Goal: Information Seeking & Learning: Check status

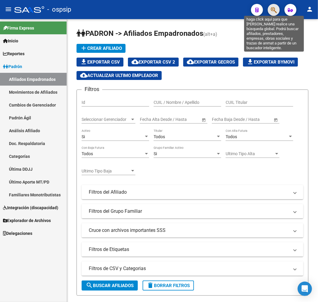
click at [271, 8] on icon "button" at bounding box center [274, 10] width 6 height 7
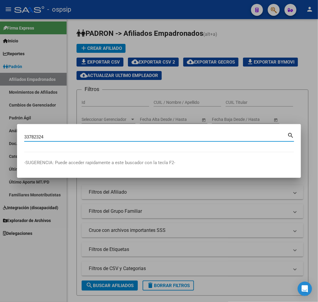
type input "33782324"
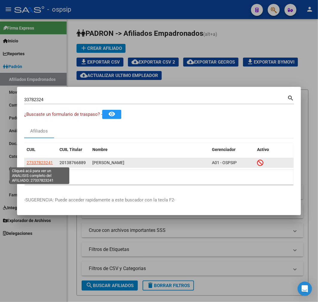
click at [30, 160] on span "27337823241" at bounding box center [40, 162] width 26 height 5
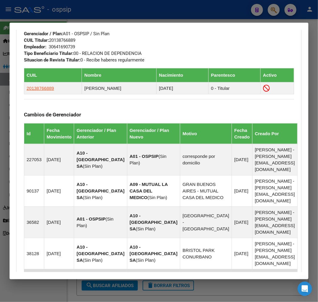
scroll to position [278, 0]
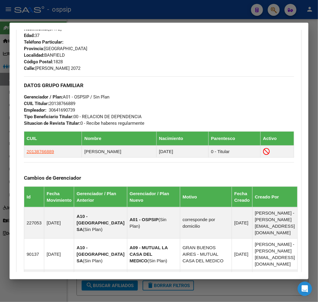
click at [192, 12] on div at bounding box center [159, 151] width 318 height 302
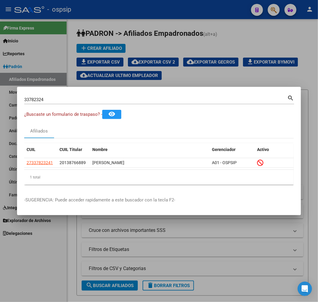
click at [159, 44] on div at bounding box center [159, 151] width 318 height 302
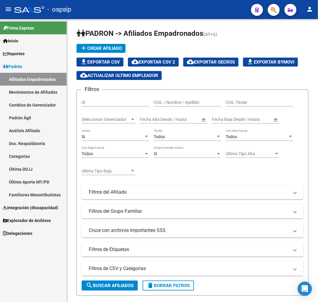
click at [274, 6] on span "button" at bounding box center [274, 10] width 6 height 12
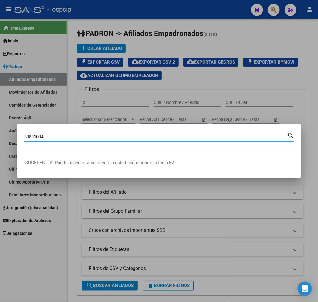
type input "38881034"
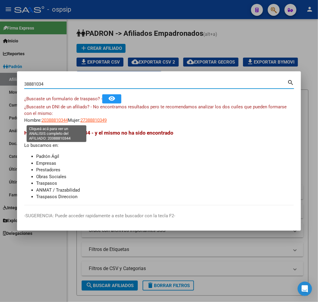
click at [59, 120] on span "20388810344" at bounding box center [55, 120] width 26 height 5
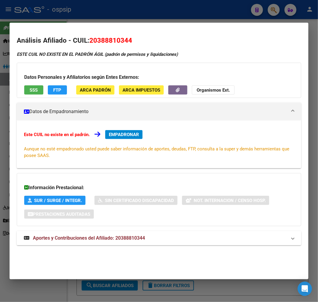
click at [160, 241] on mat-expansion-panel-header "Aportes y Contribuciones del Afiliado: 20388810344" at bounding box center [159, 238] width 284 height 14
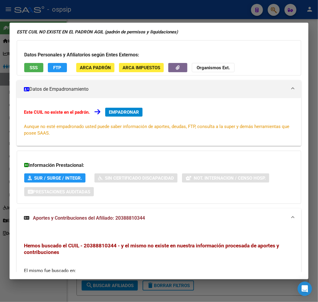
scroll to position [0, 0]
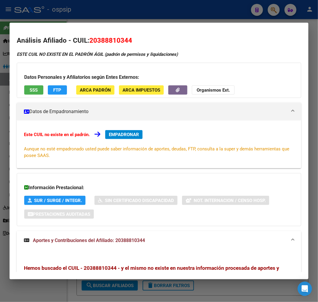
click at [150, 20] on div at bounding box center [159, 151] width 318 height 302
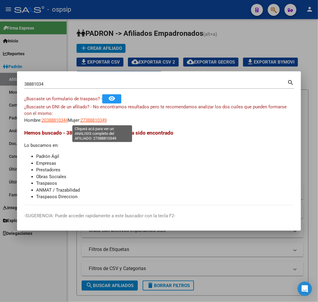
click at [94, 122] on span "27388810349" at bounding box center [93, 120] width 26 height 5
type textarea "27388810349"
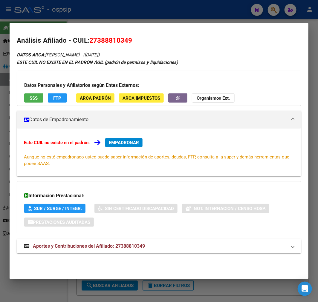
drag, startPoint x: 160, startPoint y: 250, endPoint x: 111, endPoint y: 190, distance: 77.1
click at [159, 250] on mat-panel-title "Aportes y Contribuciones del Afiliado: 27388810349" at bounding box center [155, 246] width 263 height 7
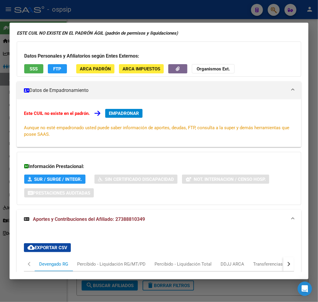
scroll to position [262, 0]
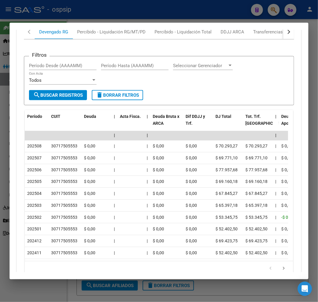
click at [116, 7] on div at bounding box center [159, 151] width 318 height 302
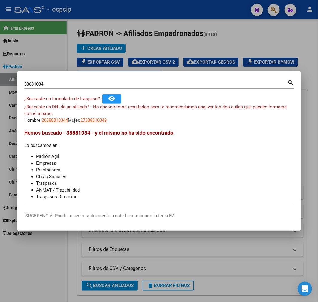
click at [116, 7] on div at bounding box center [159, 151] width 318 height 302
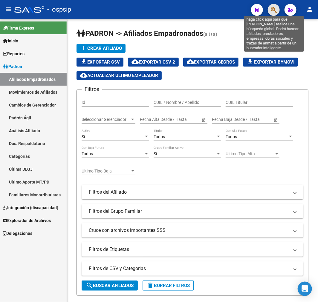
click at [274, 7] on icon "button" at bounding box center [274, 10] width 6 height 7
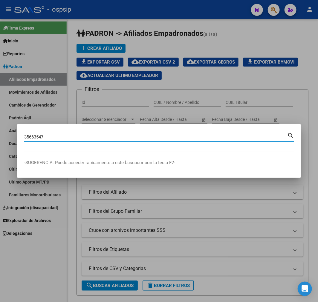
type input "35663547"
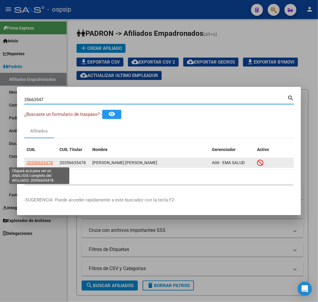
click at [42, 165] on span "20356635478" at bounding box center [40, 162] width 26 height 5
type textarea "20356635478"
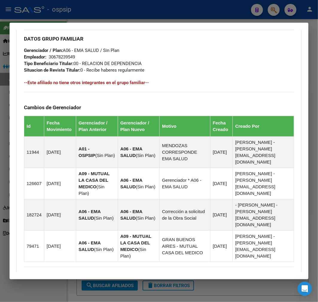
scroll to position [411, 0]
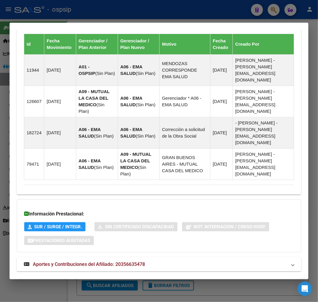
click at [221, 261] on mat-panel-title "Aportes y Contribuciones del Afiliado: 20356635478" at bounding box center [155, 264] width 263 height 7
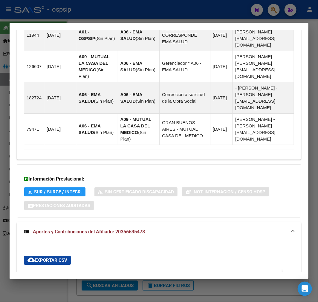
scroll to position [679, 0]
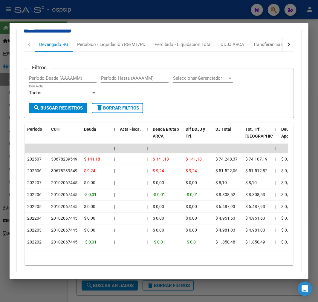
click at [123, 17] on div at bounding box center [159, 151] width 318 height 302
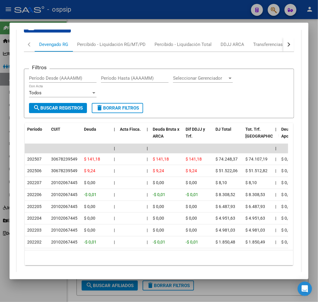
click at [123, 17] on div at bounding box center [159, 151] width 318 height 302
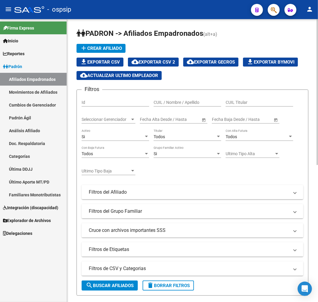
drag, startPoint x: 123, startPoint y: 17, endPoint x: 190, endPoint y: 64, distance: 81.8
click at [123, 20] on div "menu - ospsip person Firma Express Inicio Instructivos Contacto OS Reportes Pad…" at bounding box center [159, 151] width 318 height 302
click at [275, 13] on icon "button" at bounding box center [274, 10] width 6 height 7
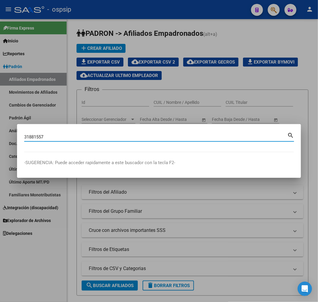
type input "31881557"
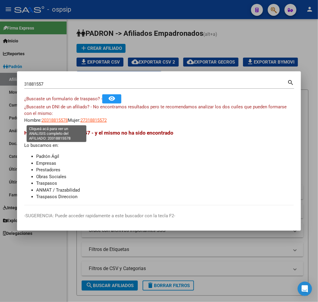
click at [59, 121] on span "20318815578" at bounding box center [55, 120] width 26 height 5
type textarea "20318815578"
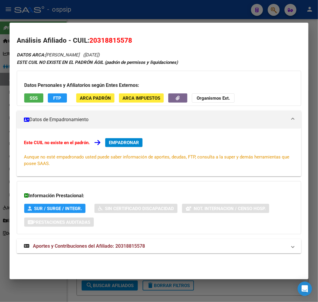
click at [200, 255] on div "DATOS ARCA: [PERSON_NAME] ([DATE]) ESTE CUIL NO EXISTE EN EL PADRÓN ÁGIL (padró…" at bounding box center [159, 155] width 284 height 209
click at [206, 244] on mat-panel-title "Aportes y Contribuciones del Afiliado: 20318815578" at bounding box center [155, 246] width 263 height 7
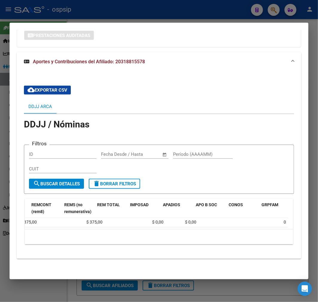
scroll to position [0, 0]
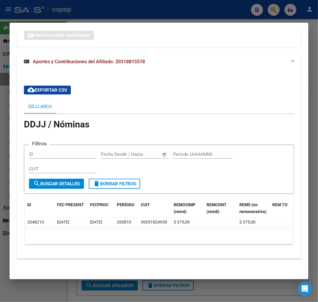
drag, startPoint x: 147, startPoint y: 59, endPoint x: 115, endPoint y: 62, distance: 32.1
click at [115, 62] on mat-expansion-panel-header "Aportes y Contribuciones del Afiliado: 20318815578" at bounding box center [159, 61] width 284 height 19
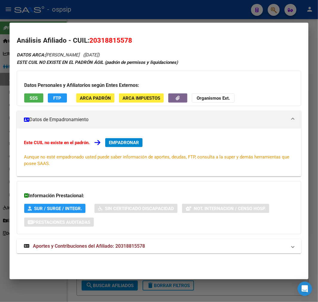
copy span "20318815578"
click at [106, 12] on div at bounding box center [159, 151] width 318 height 302
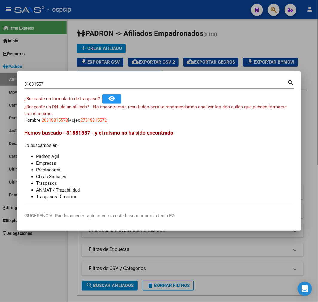
drag, startPoint x: 106, startPoint y: 12, endPoint x: 143, endPoint y: 55, distance: 56.5
click at [105, 14] on div at bounding box center [159, 151] width 318 height 302
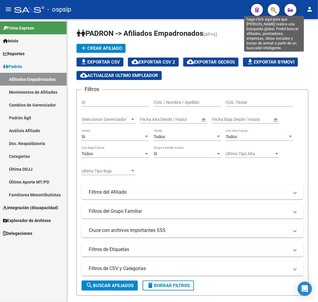
click at [272, 7] on icon "button" at bounding box center [274, 10] width 6 height 7
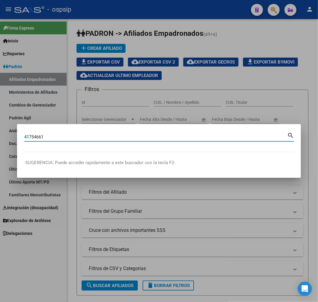
type input "41754661"
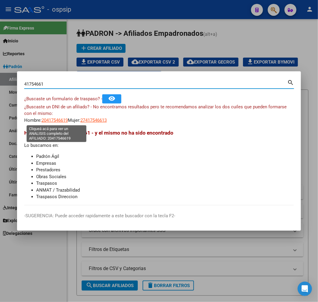
click at [52, 122] on span "20417546619" at bounding box center [55, 120] width 26 height 5
type textarea "20417546619"
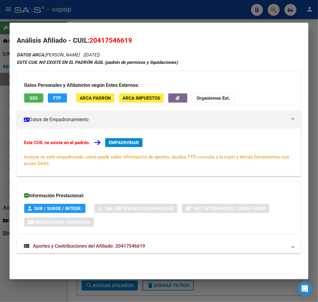
click at [133, 248] on span "Aportes y Contribuciones del Afiliado: 20417546619" at bounding box center [89, 246] width 112 height 6
